Goal: Task Accomplishment & Management: Use online tool/utility

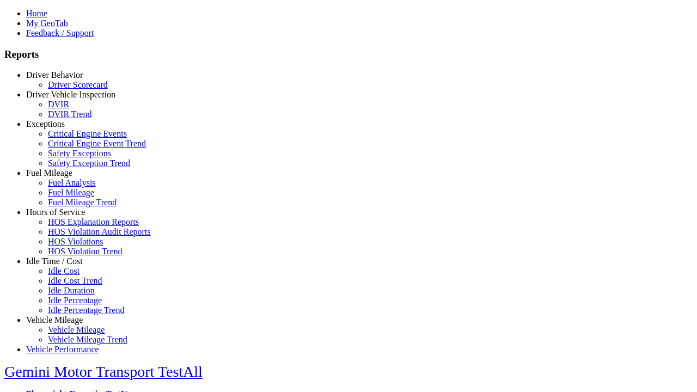
click at [63, 178] on link "Fuel Mileage" at bounding box center [49, 172] width 46 height 9
click at [71, 207] on link "Fuel Mileage Trend" at bounding box center [82, 202] width 69 height 9
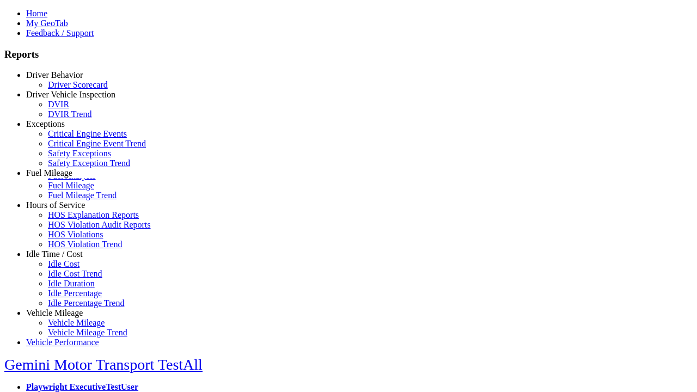
scroll to position [1, 0]
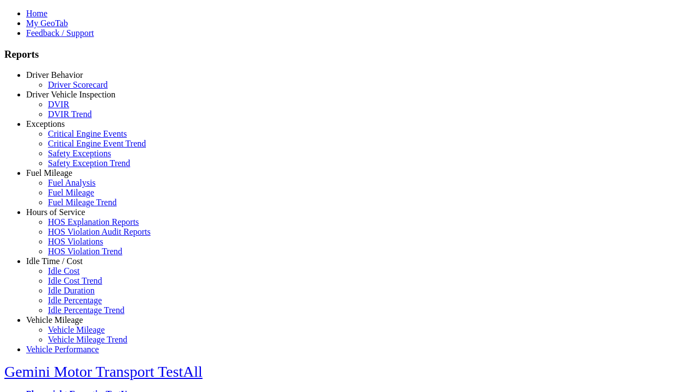
select select
